Goal: Information Seeking & Learning: Find specific fact

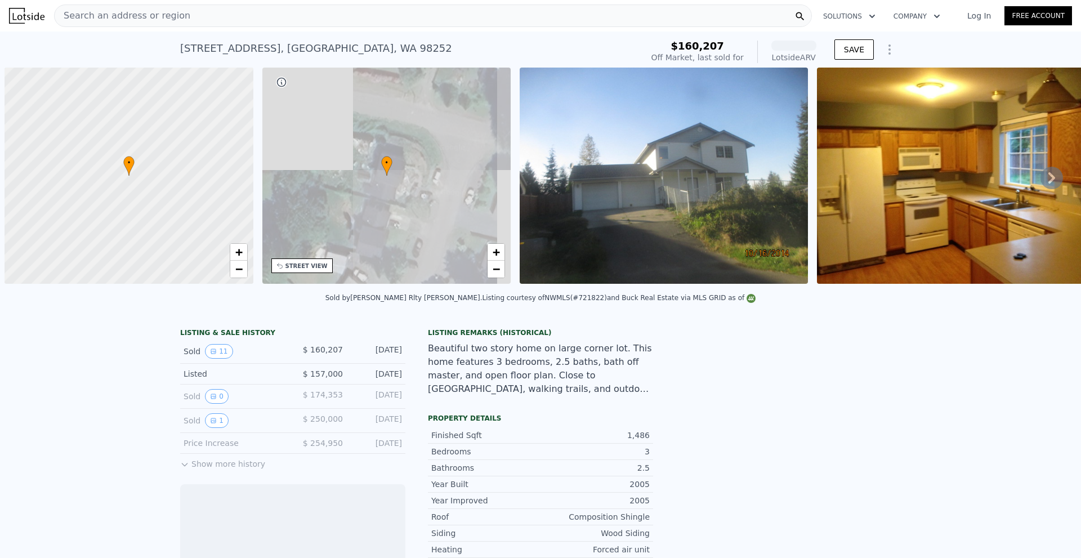
scroll to position [0, 5]
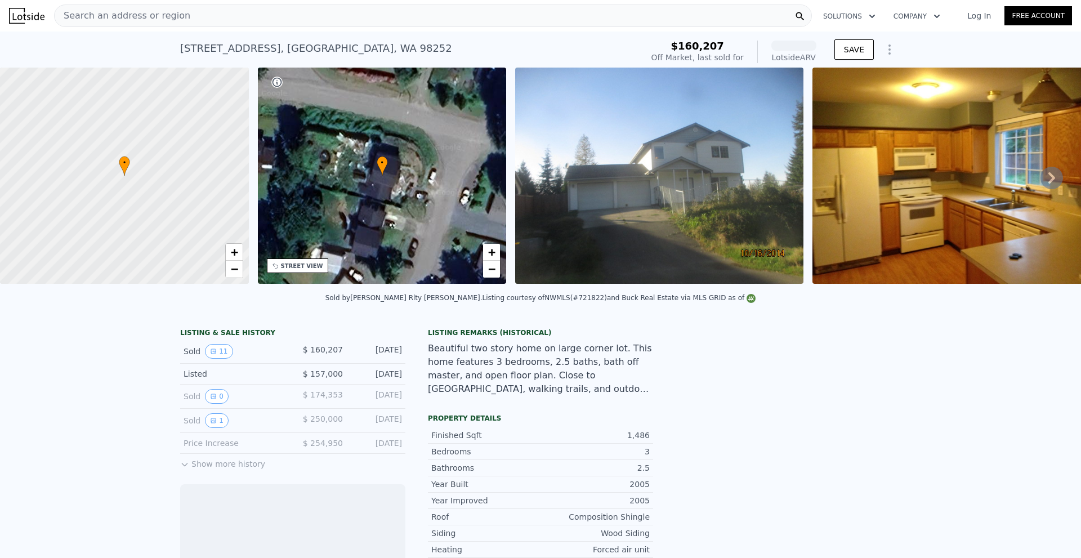
click at [128, 23] on div "Search an address or region" at bounding box center [123, 15] width 136 height 21
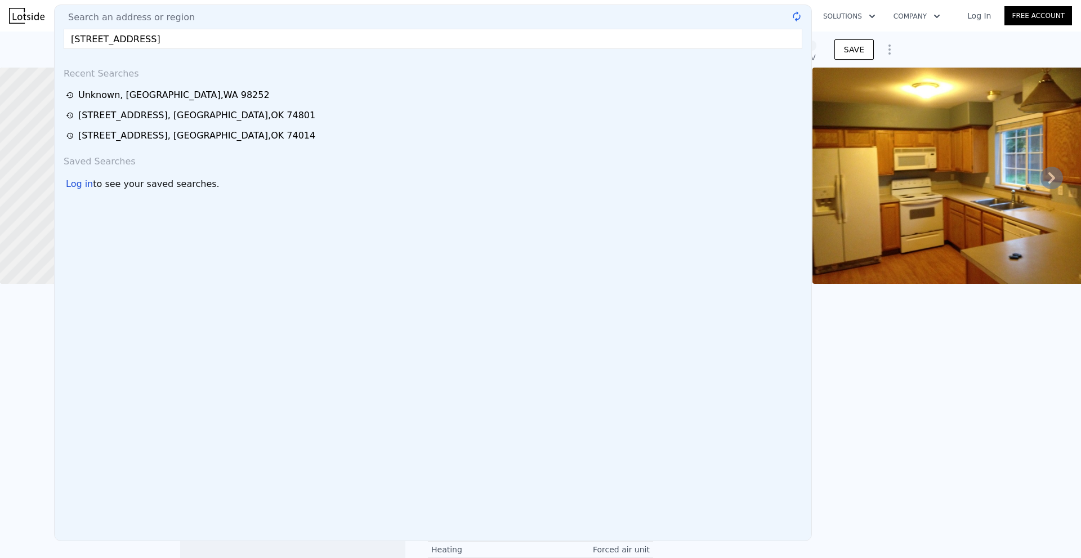
click at [246, 41] on input "[STREET_ADDRESS]" at bounding box center [433, 39] width 739 height 20
drag, startPoint x: 246, startPoint y: 41, endPoint x: 186, endPoint y: 40, distance: 59.7
click at [186, 40] on input "[STREET_ADDRESS]" at bounding box center [433, 39] width 739 height 20
drag, startPoint x: 142, startPoint y: 39, endPoint x: 303, endPoint y: 42, distance: 161.6
click at [300, 41] on input "2425 169th Ave E Lake Tapps" at bounding box center [433, 39] width 739 height 20
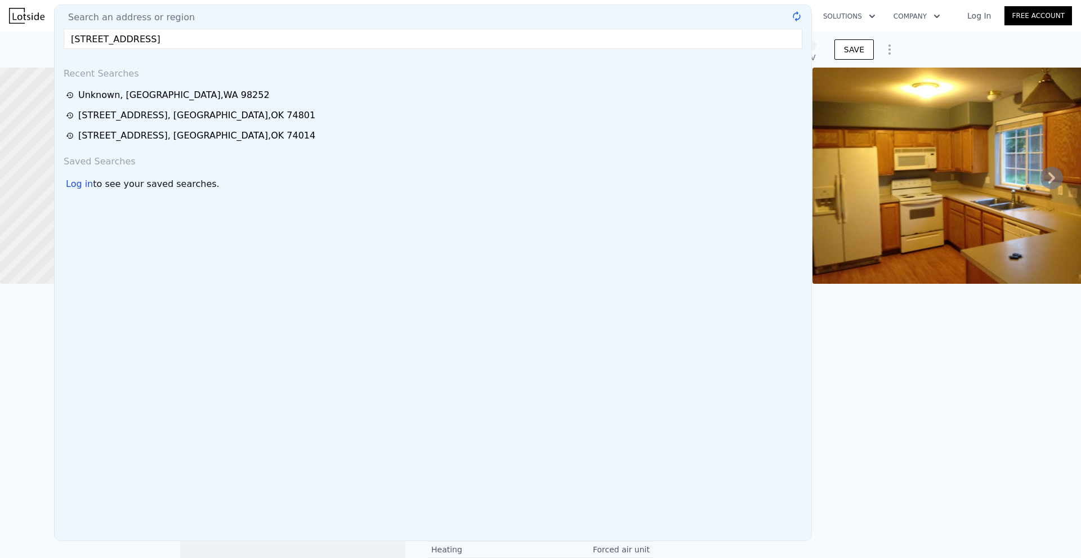
type input "[STREET_ADDRESS]"
click at [303, 42] on input "[STREET_ADDRESS]" at bounding box center [433, 39] width 739 height 20
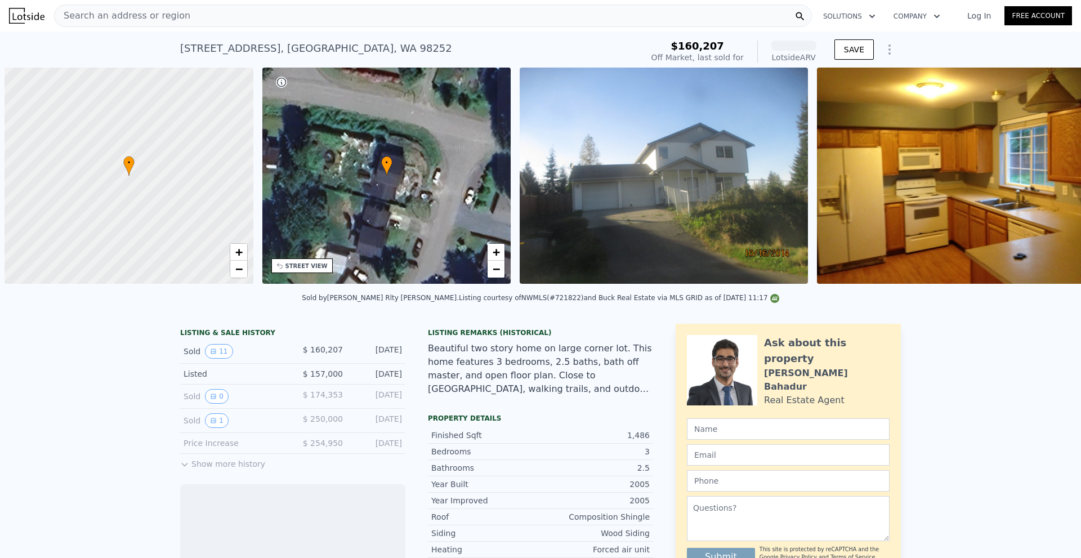
scroll to position [0, 5]
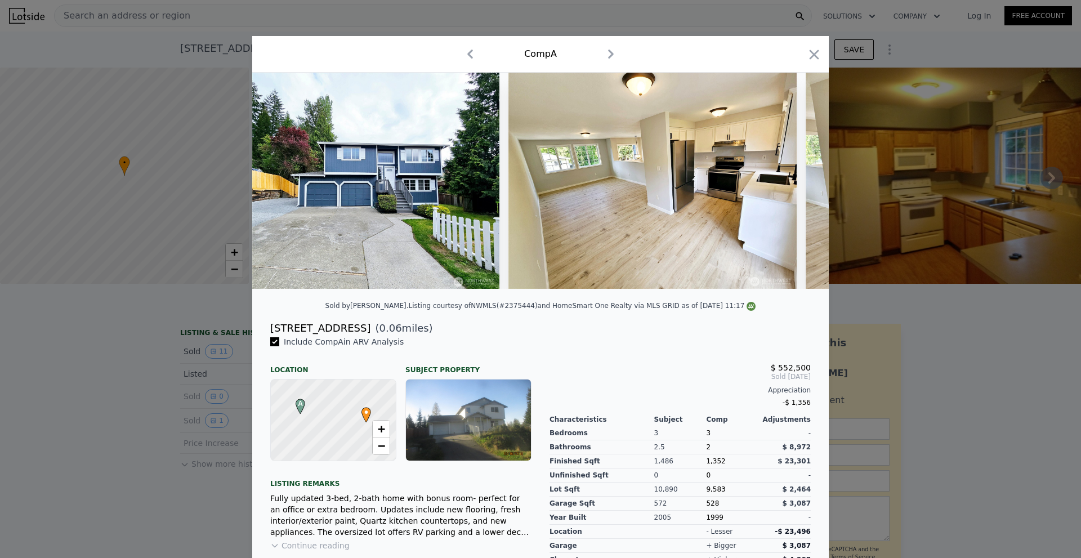
click at [221, 0] on div at bounding box center [540, 279] width 1081 height 558
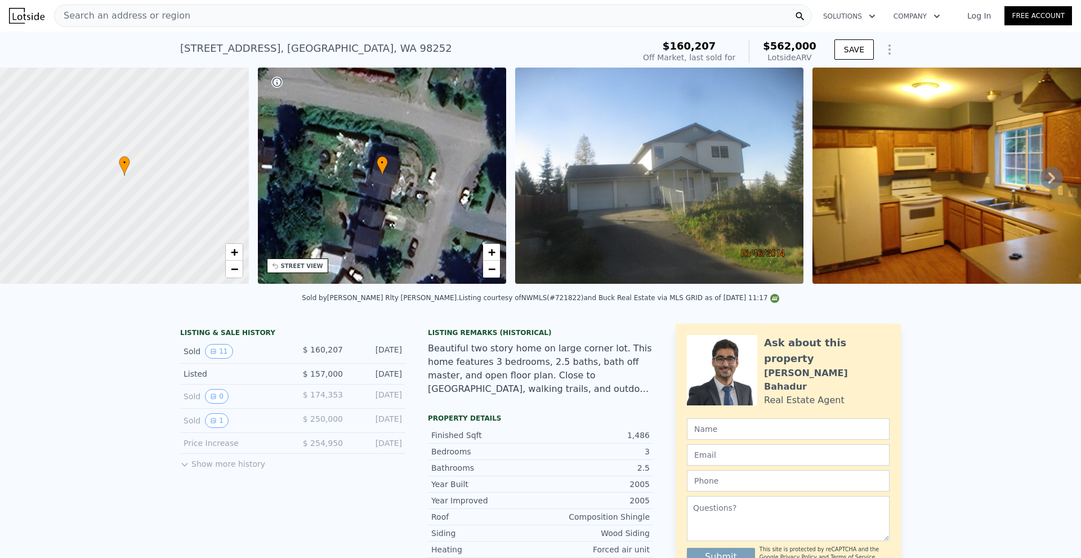
click at [211, 14] on div "Search an address or region" at bounding box center [433, 16] width 758 height 23
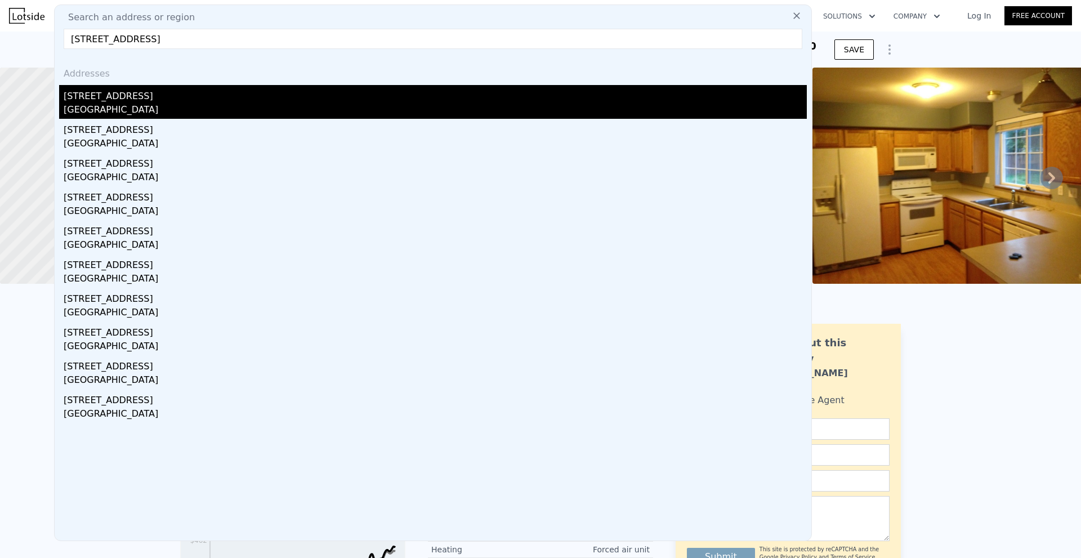
type input "[STREET_ADDRESS]"
click at [196, 105] on div "[GEOGRAPHIC_DATA]" at bounding box center [435, 111] width 743 height 16
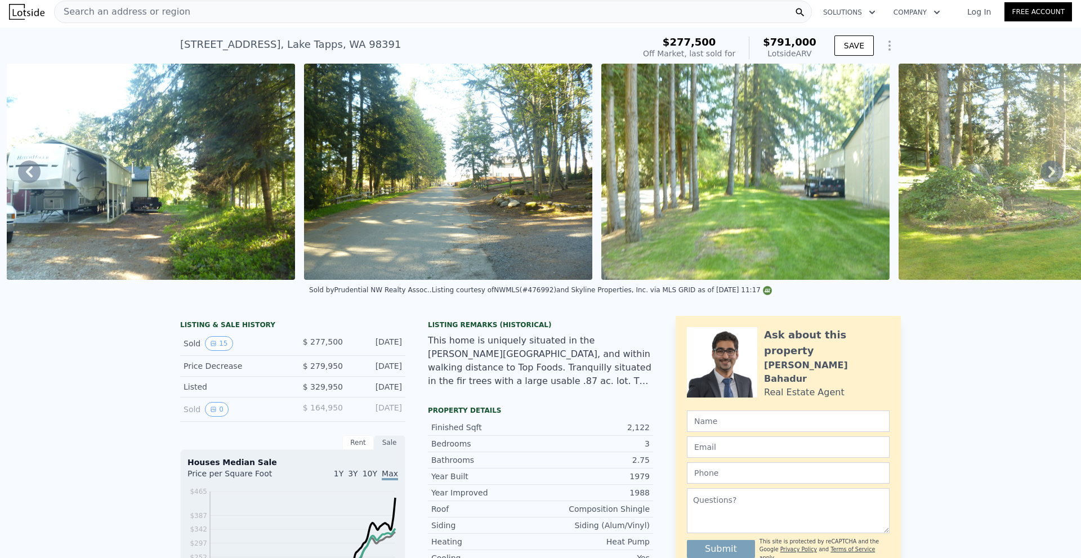
scroll to position [0, 3822]
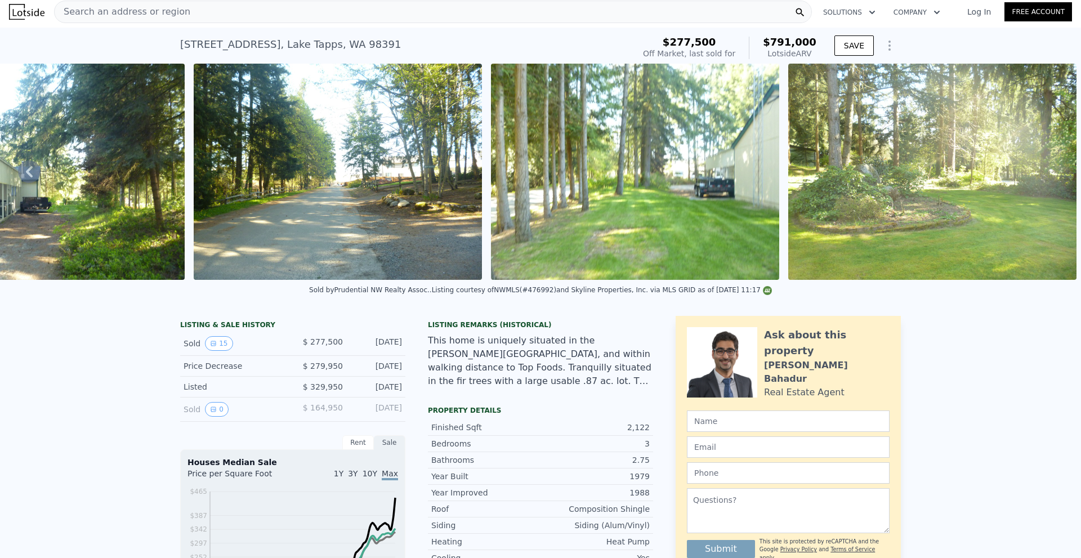
click at [491, 43] on div "[STREET_ADDRESS] Sold [DATE] for $277,500 (~ARV $791k )" at bounding box center [404, 48] width 449 height 32
click at [417, 42] on div "[STREET_ADDRESS] Sold [DATE] for $277,500 (~ARV $791k )" at bounding box center [404, 48] width 449 height 32
